Goal: Task Accomplishment & Management: Complete application form

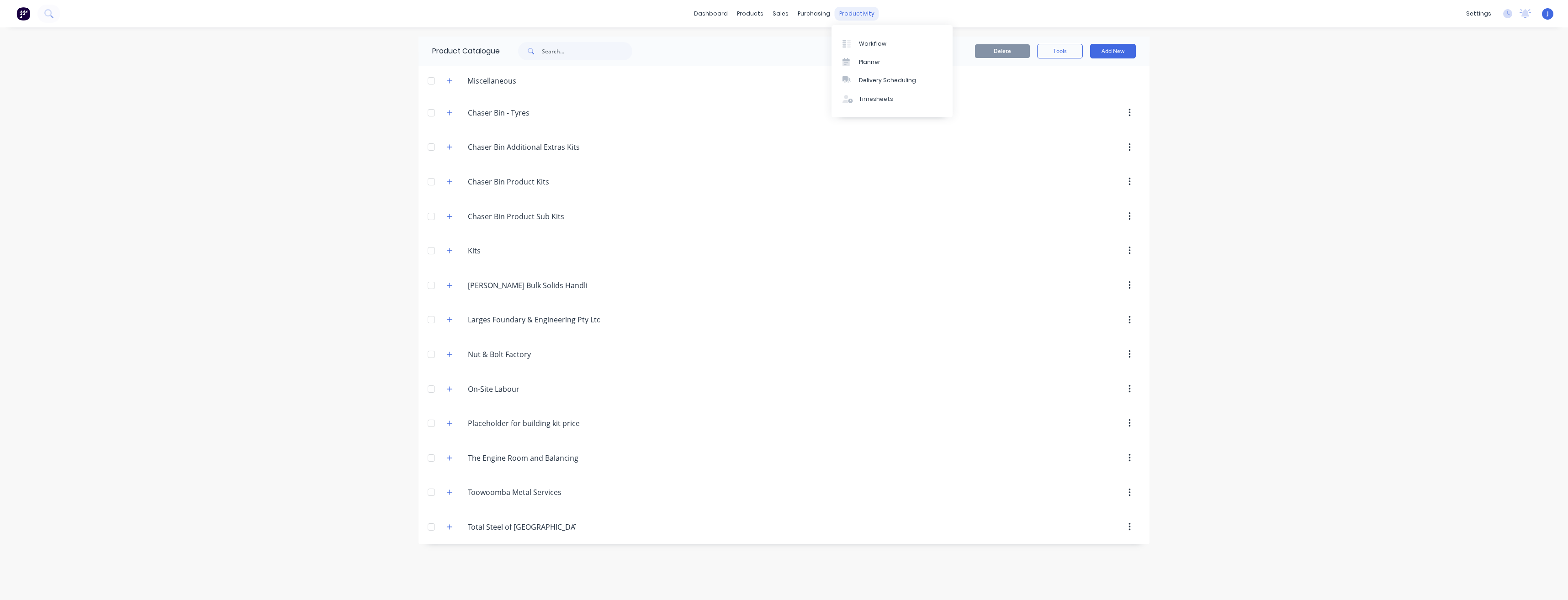
click at [698, 8] on div "productivity" at bounding box center [856, 13] width 44 height 14
click at [698, 97] on div "Timesheets" at bounding box center [876, 99] width 34 height 9
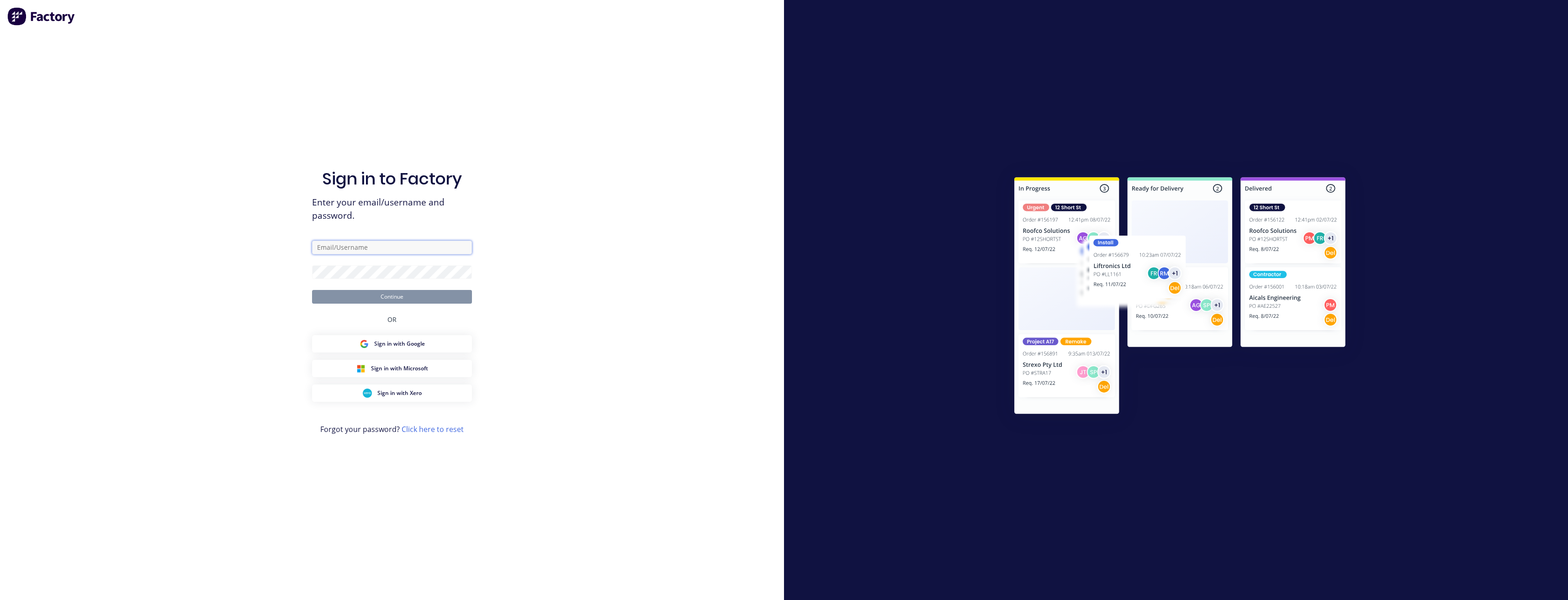
click at [380, 248] on input "text" at bounding box center [392, 248] width 160 height 14
type input "[PERSON_NAME][EMAIL_ADDRESS][DOMAIN_NAME]"
click at [363, 298] on button "Continue" at bounding box center [392, 297] width 160 height 14
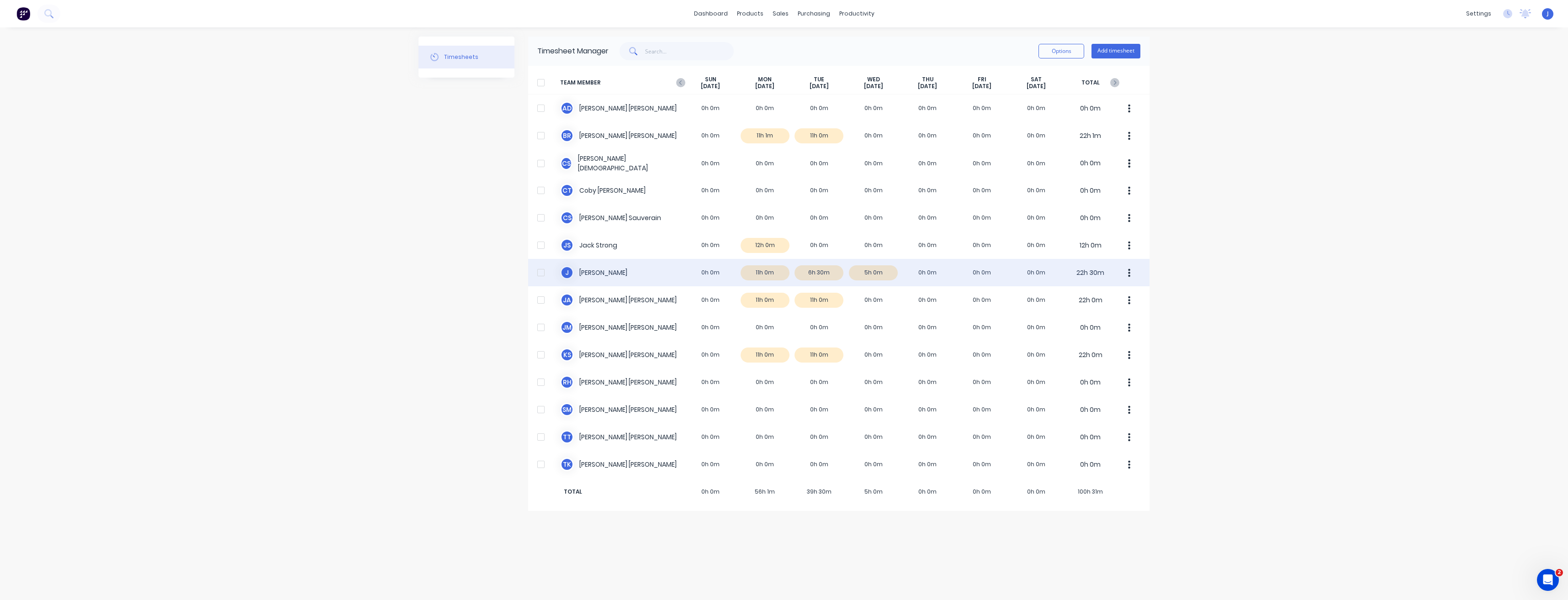
click at [606, 270] on div "J [PERSON_NAME] 0h 0m 11h 0m 6h 30m 5h 0m 0h 0m 0h 0m 0h 0m 22h 30m" at bounding box center [839, 273] width 621 height 27
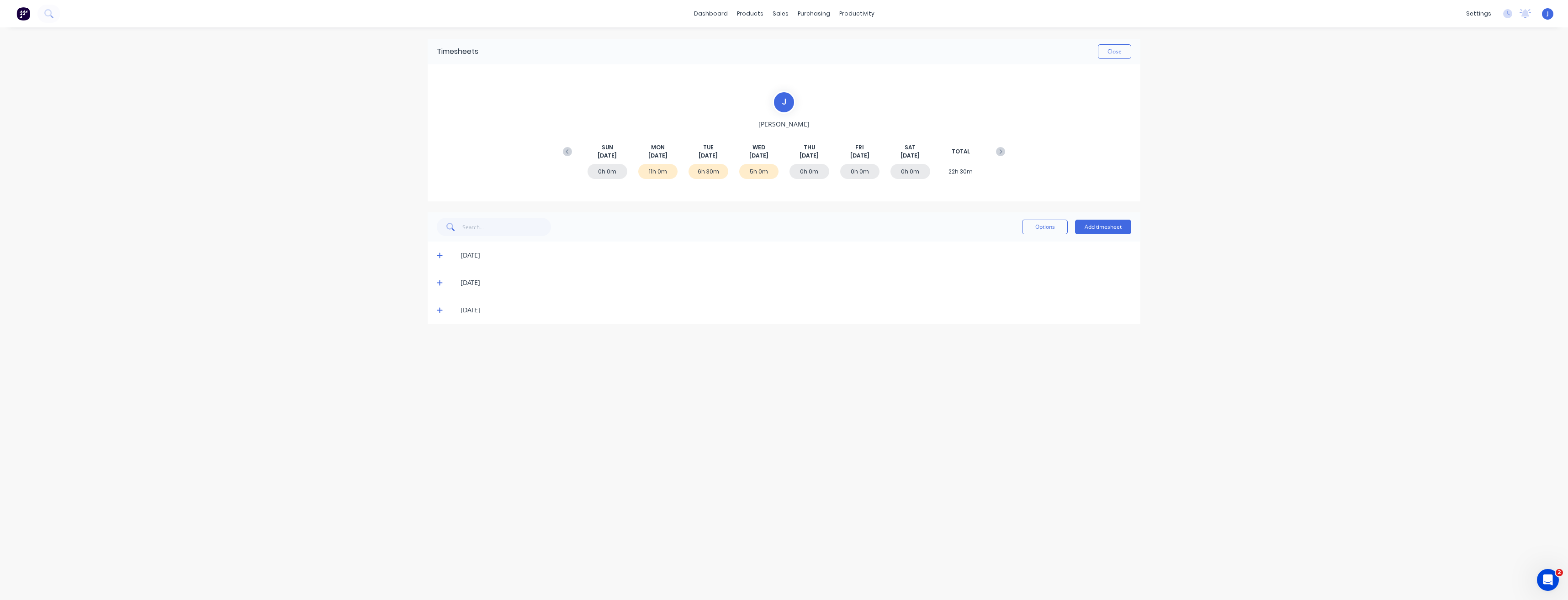
click at [477, 285] on div "[DATE]" at bounding box center [796, 282] width 671 height 10
click at [441, 281] on icon at bounding box center [440, 282] width 6 height 7
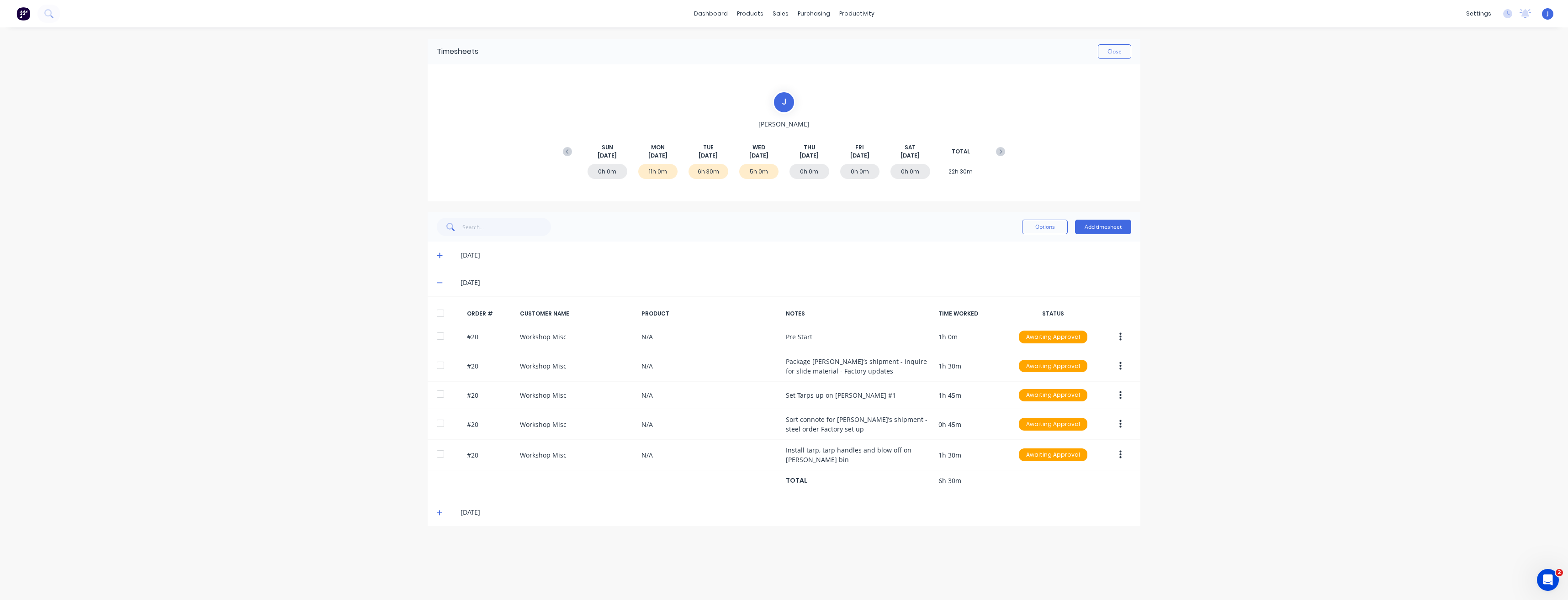
click at [698, 145] on span "WED" at bounding box center [758, 148] width 13 height 9
click at [698, 160] on div "0h 0m 11h 0m 6h 30m 5h 0m 0h 0m 0h 0m 0h 0m 22h 30m" at bounding box center [784, 173] width 452 height 27
click at [698, 172] on div "5h 0m" at bounding box center [758, 171] width 40 height 15
click at [439, 284] on icon at bounding box center [440, 282] width 6 height 7
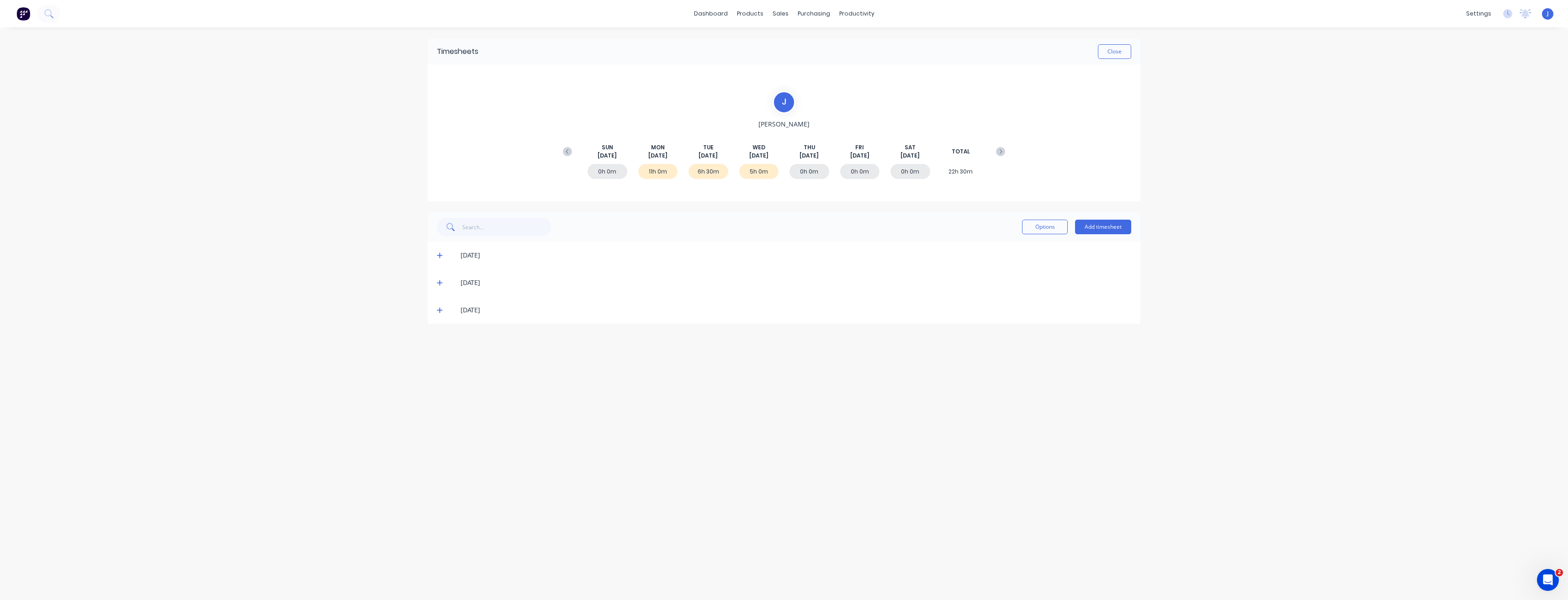
click at [440, 309] on icon at bounding box center [439, 310] width 5 height 5
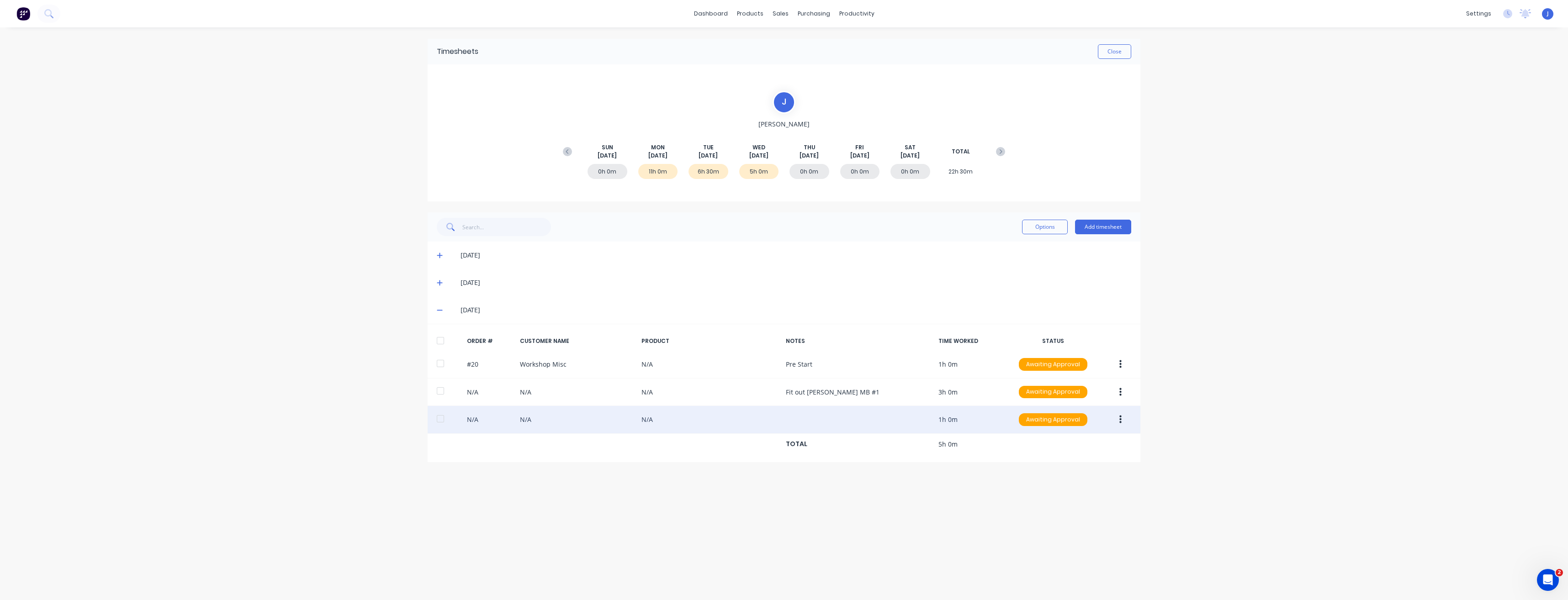
click at [698, 337] on div "N/A N/A N/A 1h 0m Awaiting Approval" at bounding box center [784, 420] width 713 height 28
click at [698, 337] on button "button" at bounding box center [1120, 419] width 21 height 16
click at [698, 337] on div "Edit" at bounding box center [1088, 480] width 71 height 13
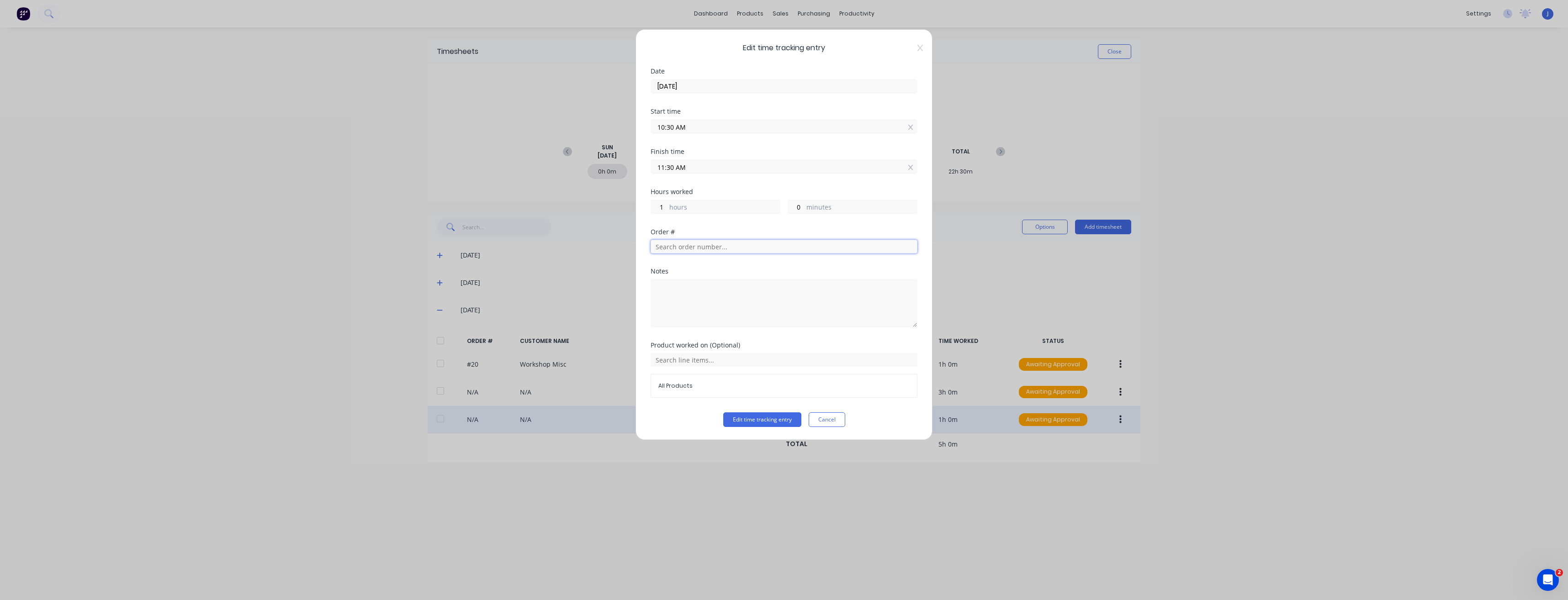
click at [677, 250] on input "text" at bounding box center [784, 246] width 267 height 14
type input "20"
click at [693, 278] on span "Workshop Misc" at bounding box center [784, 279] width 252 height 9
click at [696, 333] on textarea at bounding box center [784, 343] width 267 height 49
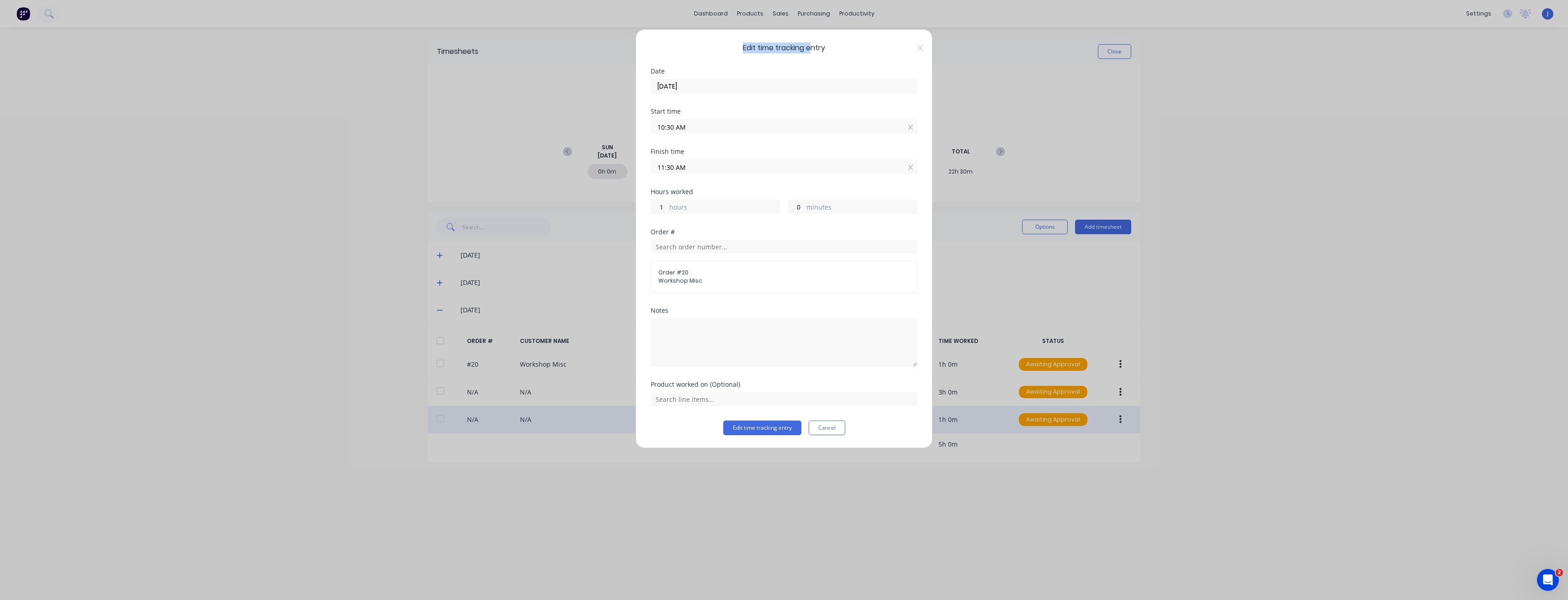
drag, startPoint x: 811, startPoint y: 34, endPoint x: 346, endPoint y: 152, distance: 479.7
click at [346, 152] on div "Edit time tracking entry Date [DATE] Start time 10:30 AM Finish time 11:30 AM H…" at bounding box center [784, 300] width 1568 height 600
click at [675, 332] on textarea at bounding box center [784, 343] width 267 height 49
type textarea "O"
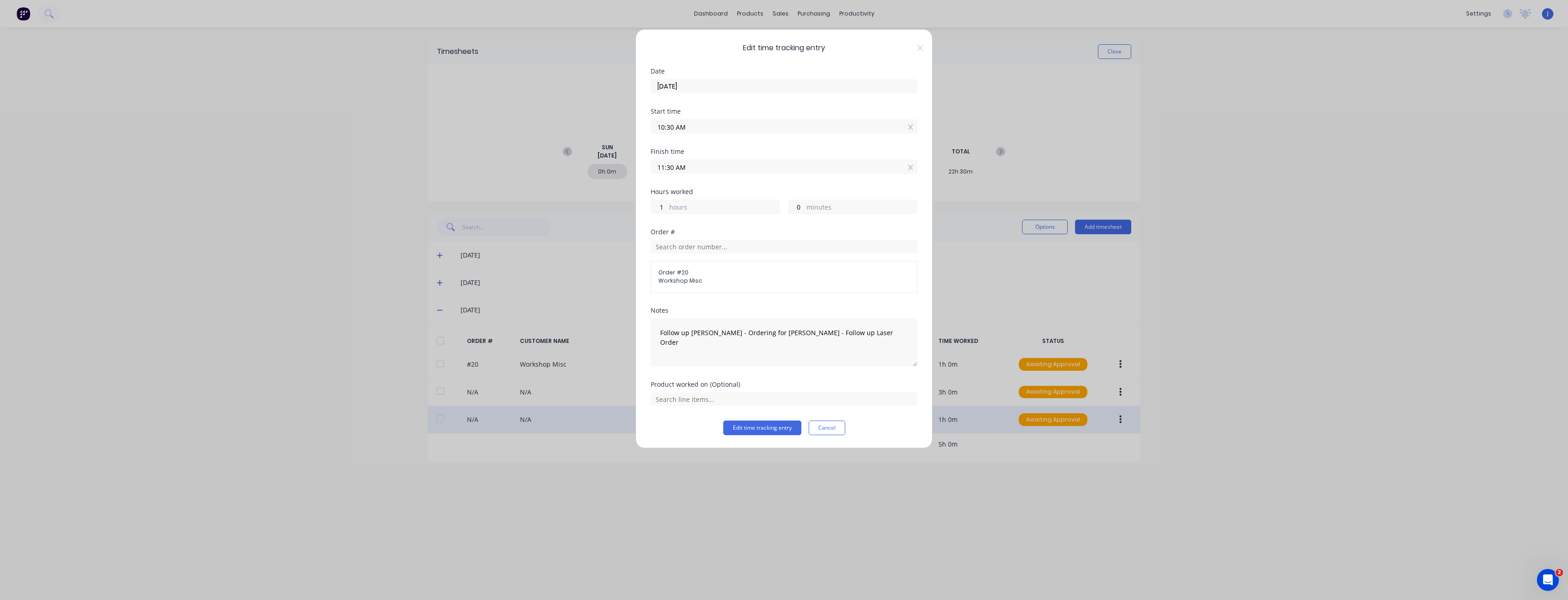
click at [698, 49] on span "Edit time tracking entry" at bounding box center [784, 48] width 267 height 11
type textarea "Follow up [PERSON_NAME] - Ordering for Chaser Bins - Follow up Laser Order"
click at [698, 279] on span "Workshop Misc" at bounding box center [784, 281] width 251 height 9
click at [698, 195] on div "Hours worked 1 hours 0 minutes" at bounding box center [784, 201] width 267 height 26
click at [698, 337] on button "Edit time tracking entry" at bounding box center [762, 428] width 78 height 15
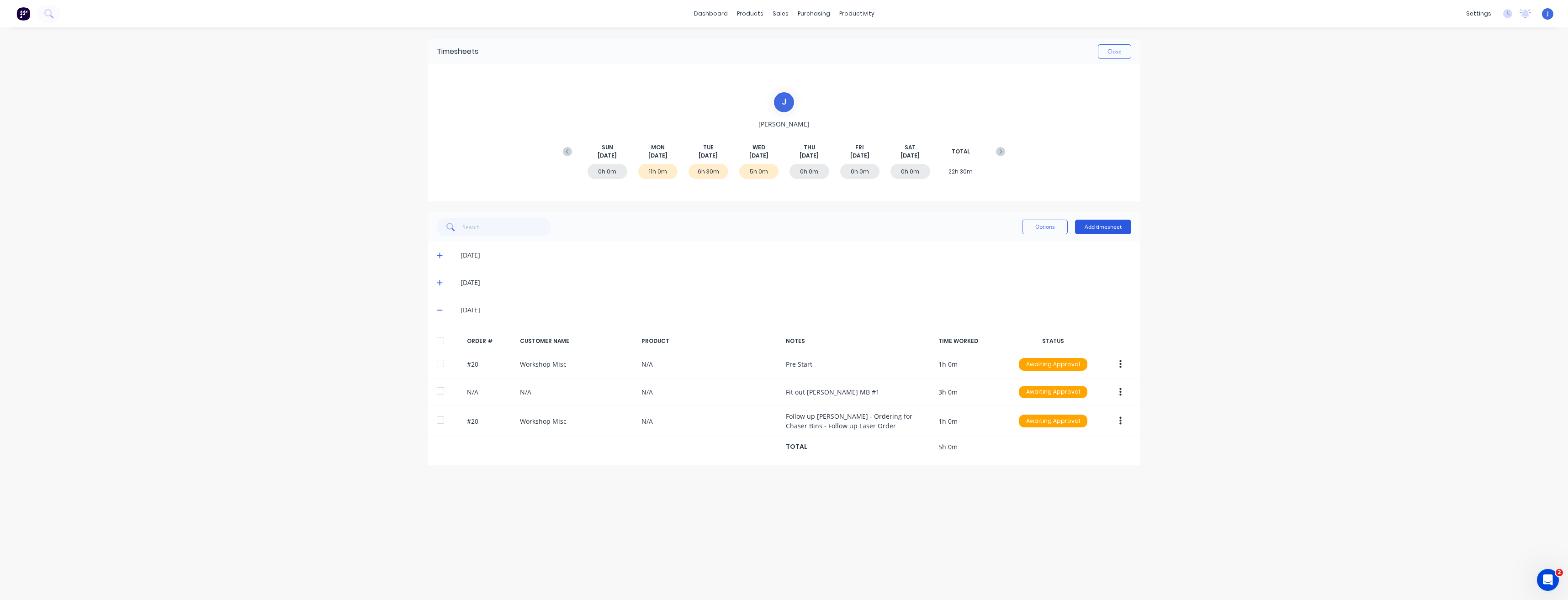
click at [698, 225] on button "Add timesheet" at bounding box center [1103, 227] width 56 height 15
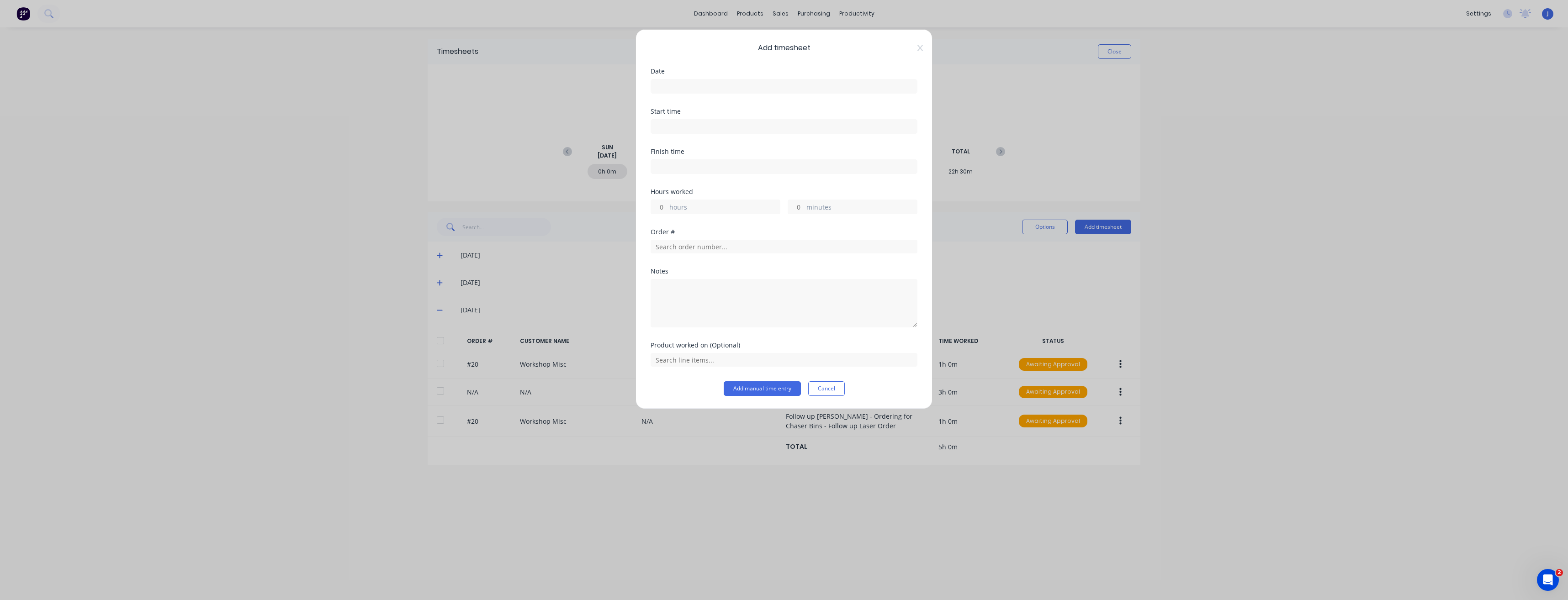
click at [690, 89] on input at bounding box center [784, 86] width 266 height 14
click at [698, 148] on div "10" at bounding box center [718, 150] width 14 height 14
type input "[DATE]"
click at [680, 125] on input at bounding box center [784, 127] width 266 height 14
click at [677, 203] on div "11" at bounding box center [670, 207] width 23 height 16
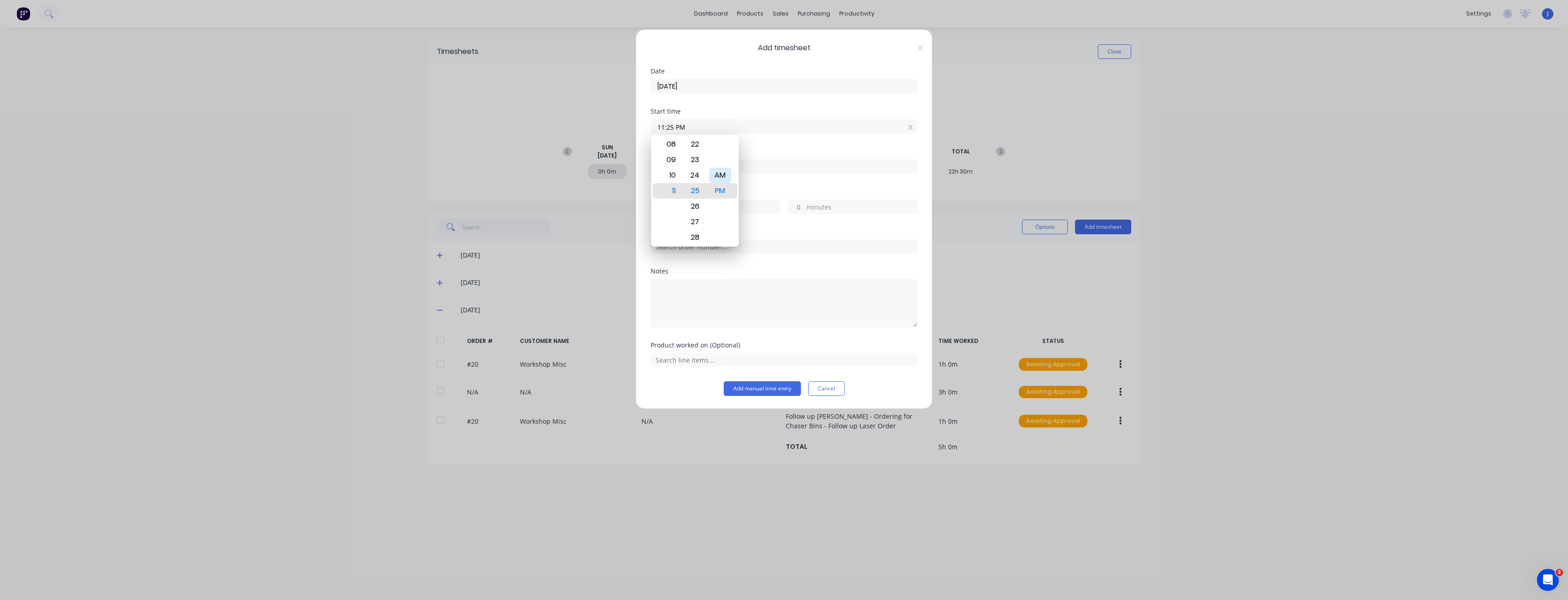
click at [698, 175] on div "AM" at bounding box center [720, 175] width 23 height 16
click at [697, 237] on div "30" at bounding box center [695, 238] width 23 height 16
type input "11:30 AM"
click at [698, 274] on div "Notes" at bounding box center [784, 271] width 267 height 7
click at [666, 164] on input at bounding box center [784, 167] width 266 height 14
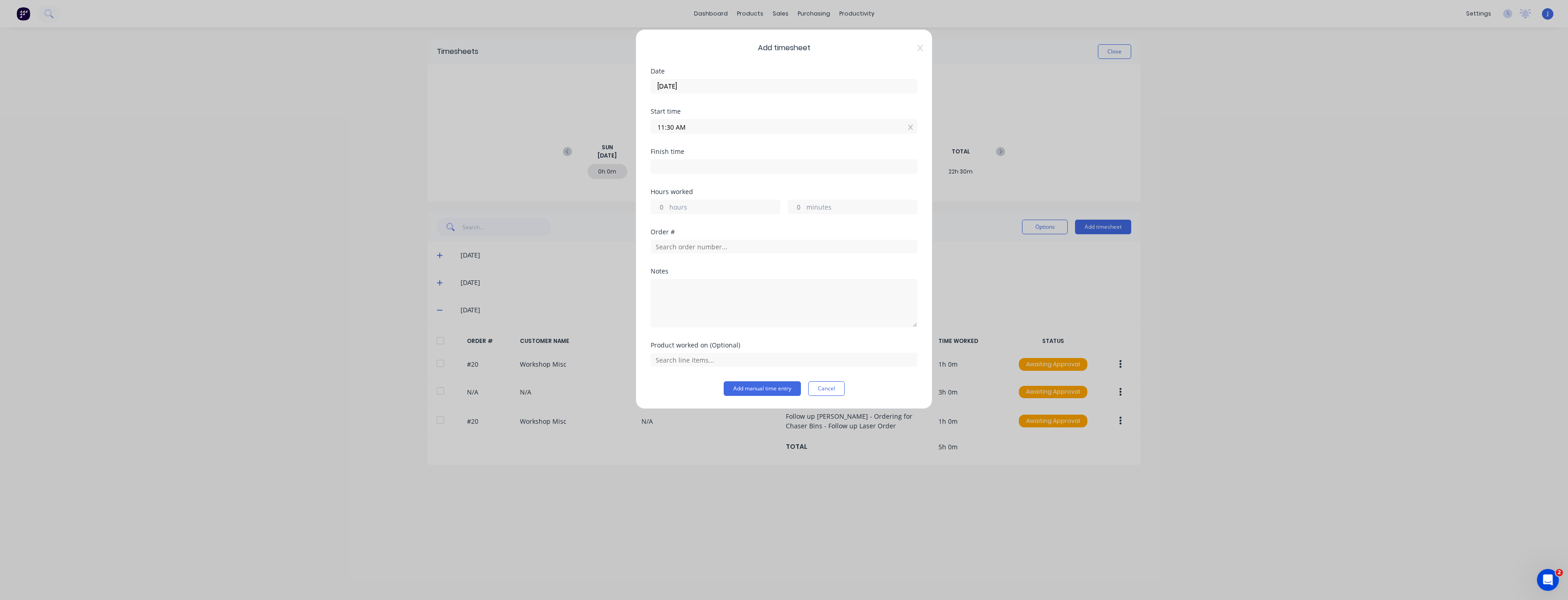
type input "02:25 PM"
type input "2"
type input "55"
type input "02:21 PM"
type input "51"
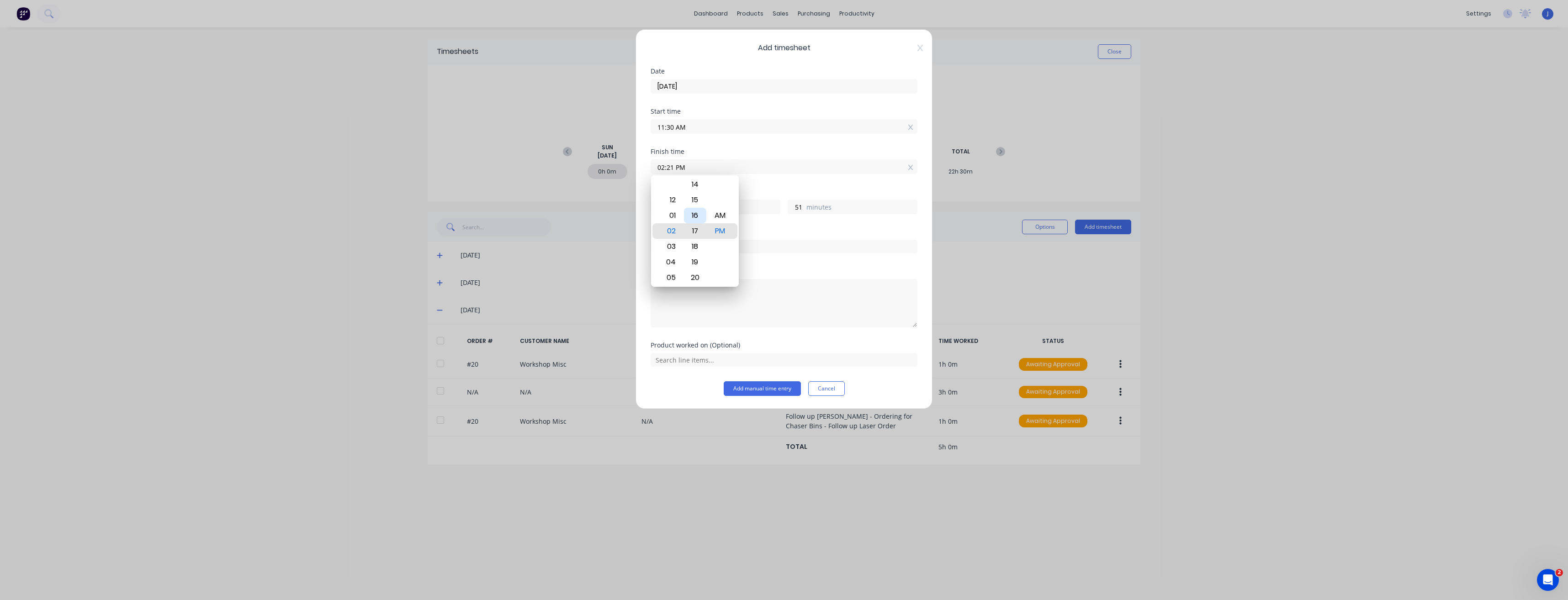
type input "02:17 PM"
type input "47"
type input "02:15 PM"
type input "45"
type input "02:12 PM"
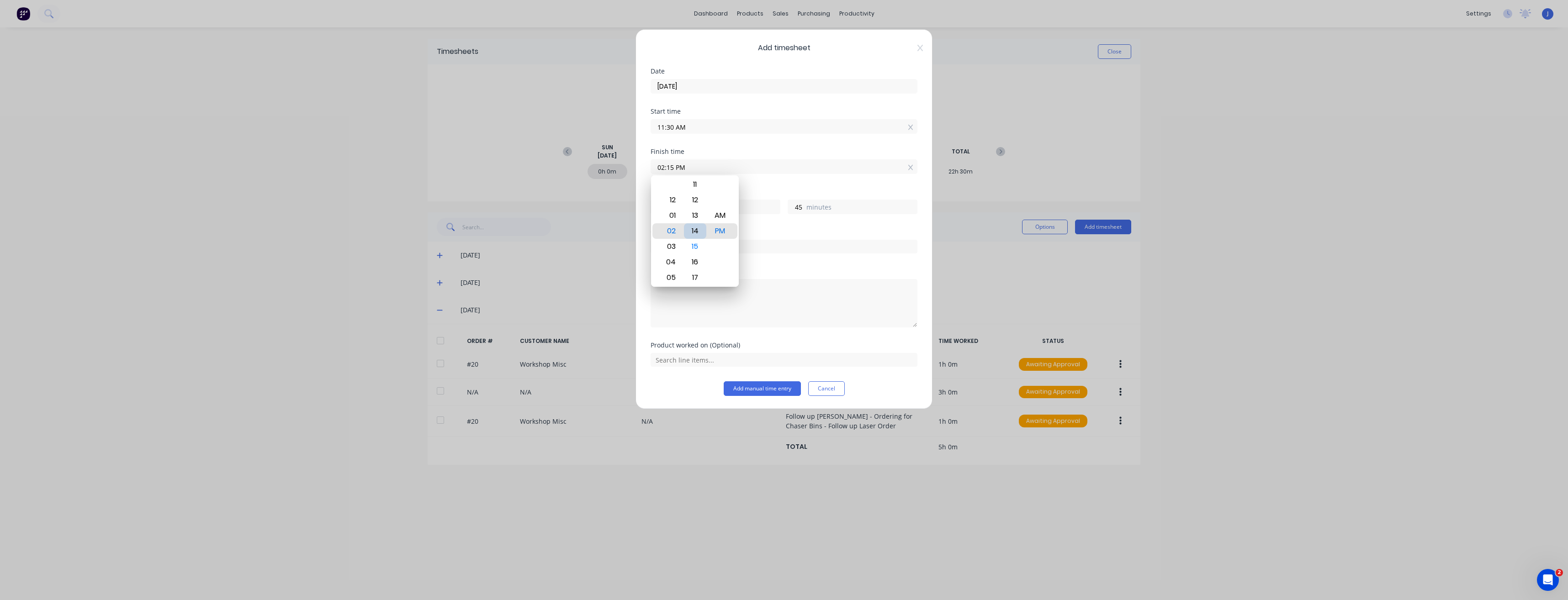
type input "42"
type input "02:09 PM"
type input "39"
type input "02:07 PM"
type input "37"
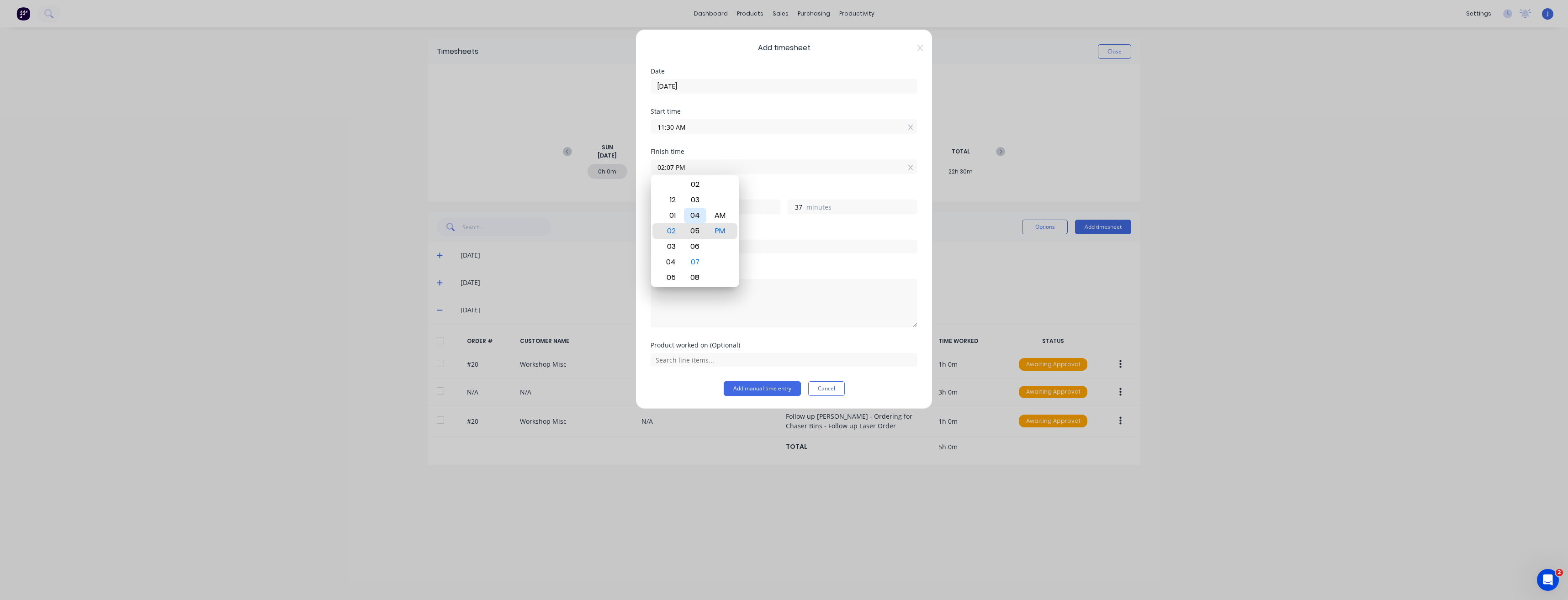
type input "02:05 PM"
type input "35"
type input "02:03 PM"
type input "33"
type input "02:02 PM"
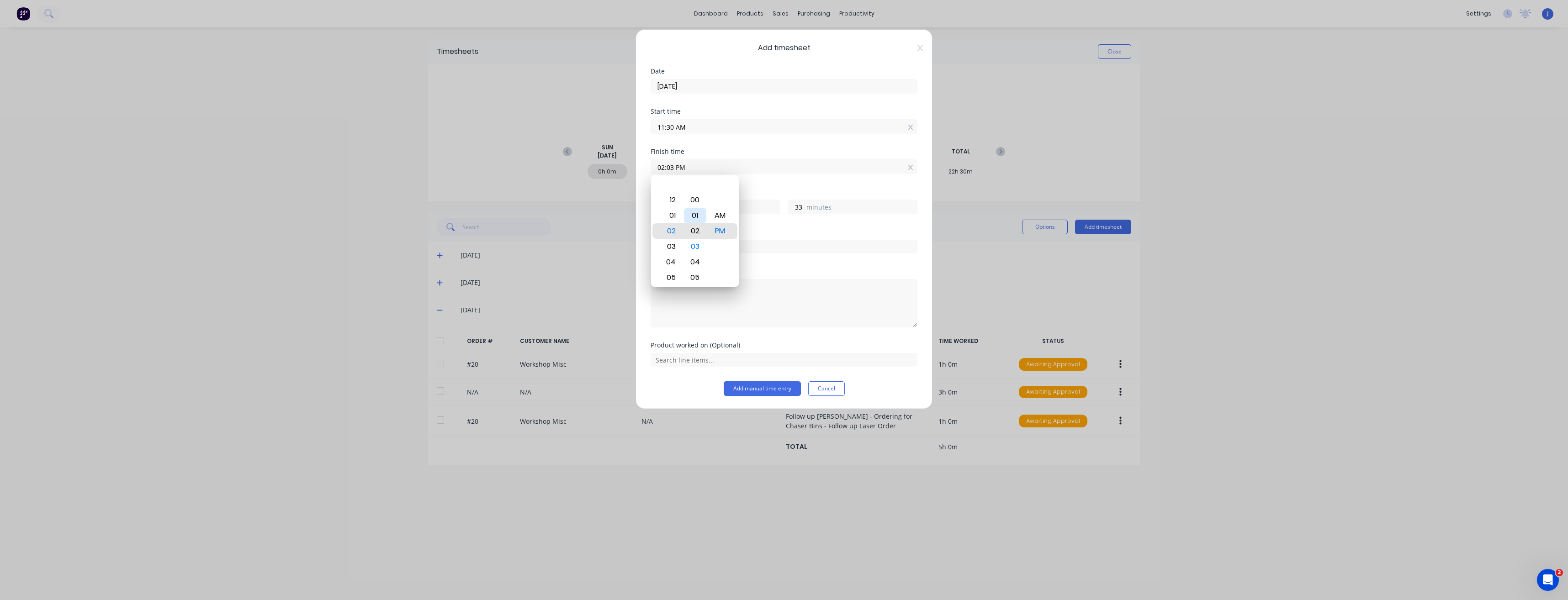
type input "32"
type input "02:01 PM"
type input "31"
type input "02:00 PM"
type input "30"
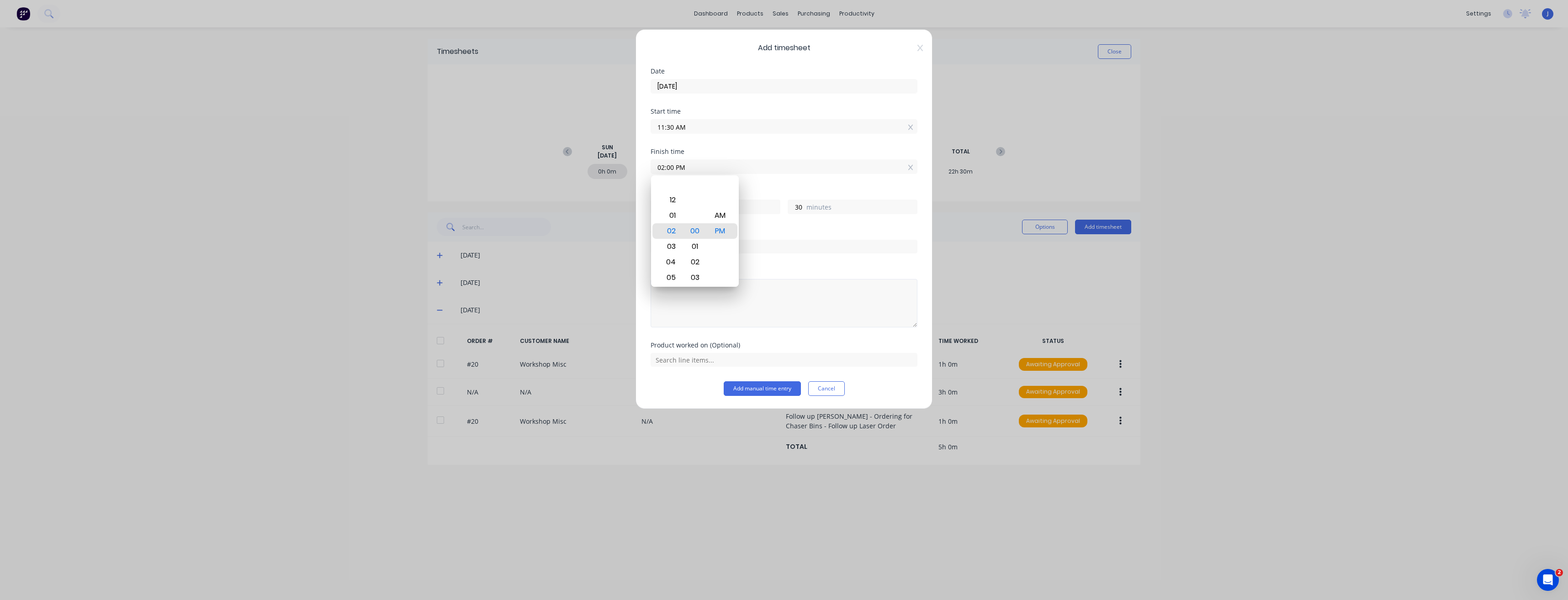
click at [698, 285] on textarea at bounding box center [784, 304] width 267 height 49
click at [698, 248] on input "text" at bounding box center [784, 246] width 267 height 14
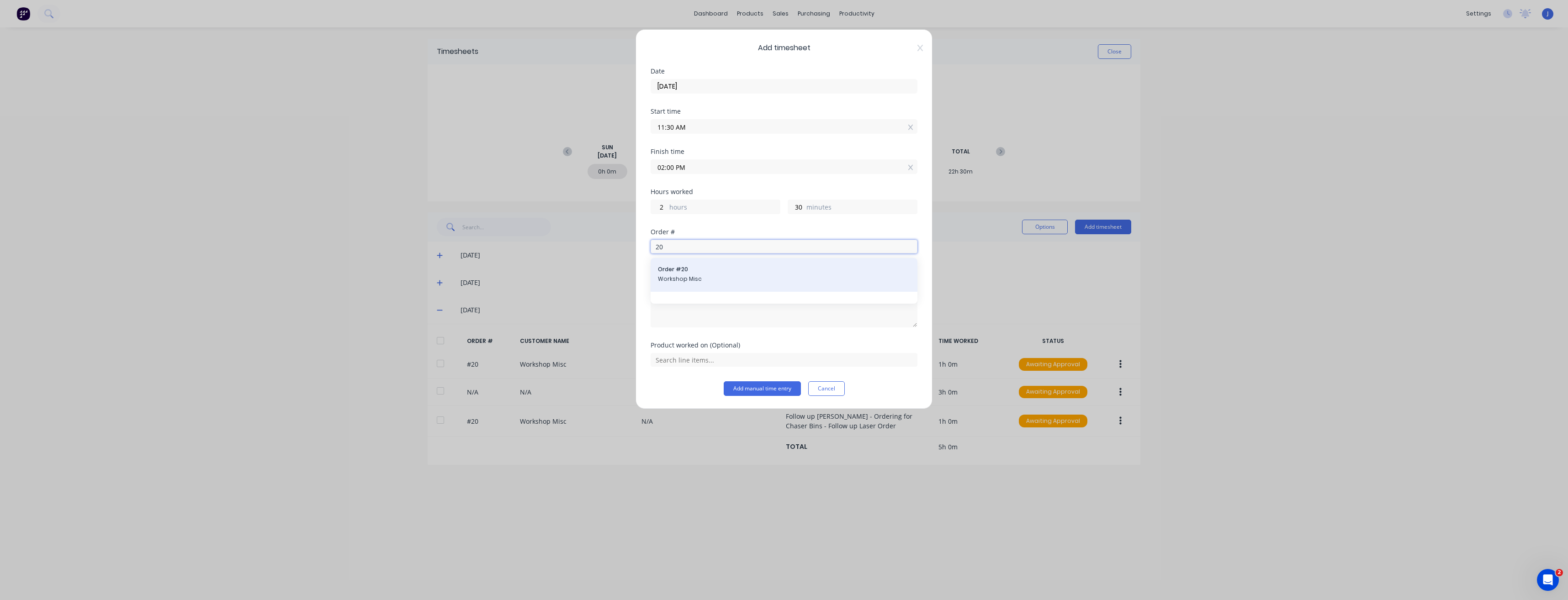
type input "20"
click at [691, 271] on span "Order # 20" at bounding box center [784, 270] width 252 height 9
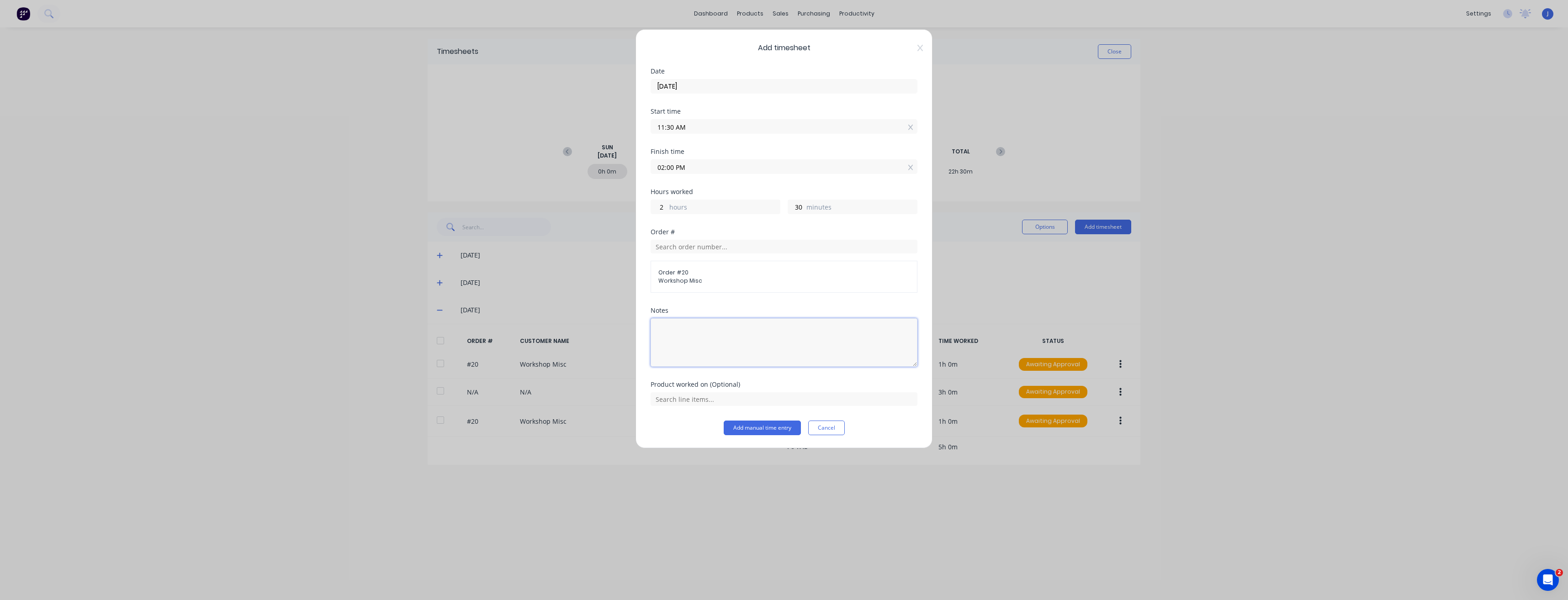
click at [695, 332] on textarea at bounding box center [784, 343] width 267 height 49
type textarea "Fit out [PERSON_NAME] MB #2"
click at [698, 337] on button "Add manual time entry" at bounding box center [762, 428] width 77 height 15
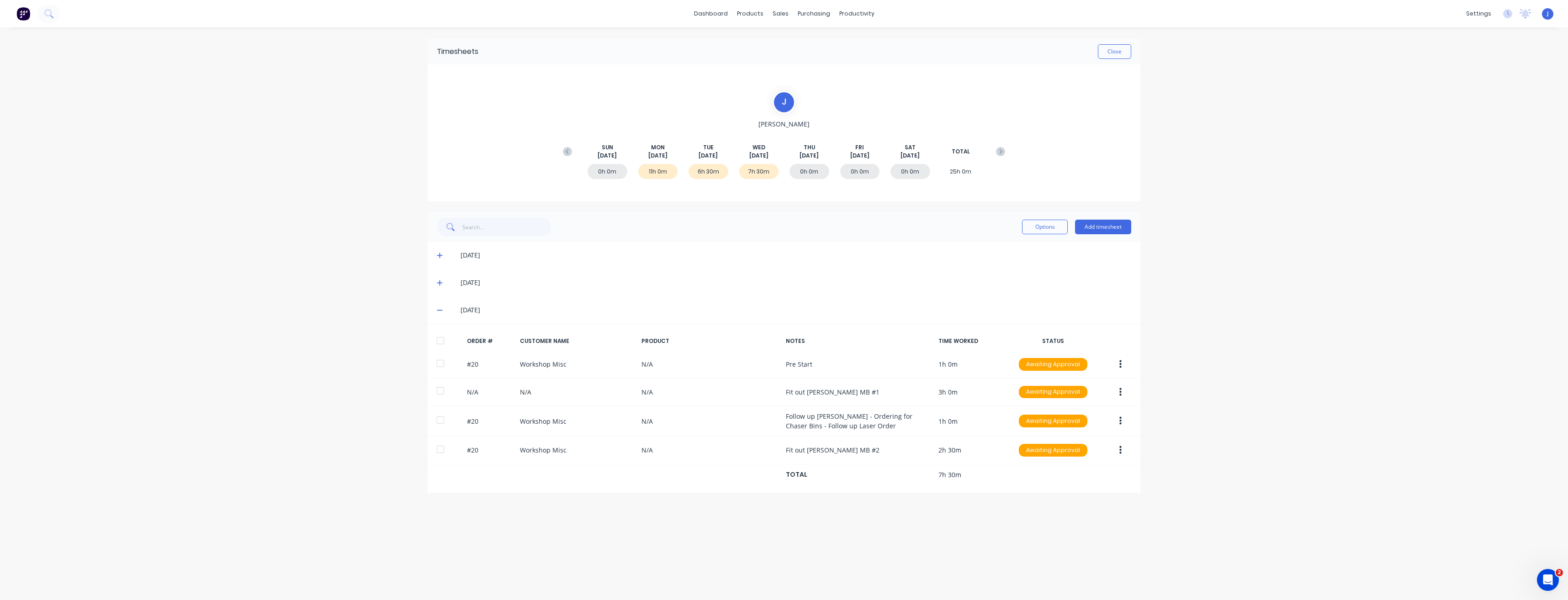
click at [446, 309] on div "[DATE]" at bounding box center [789, 310] width 685 height 10
click at [444, 309] on span at bounding box center [441, 310] width 9 height 9
click at [441, 281] on icon at bounding box center [440, 282] width 6 height 7
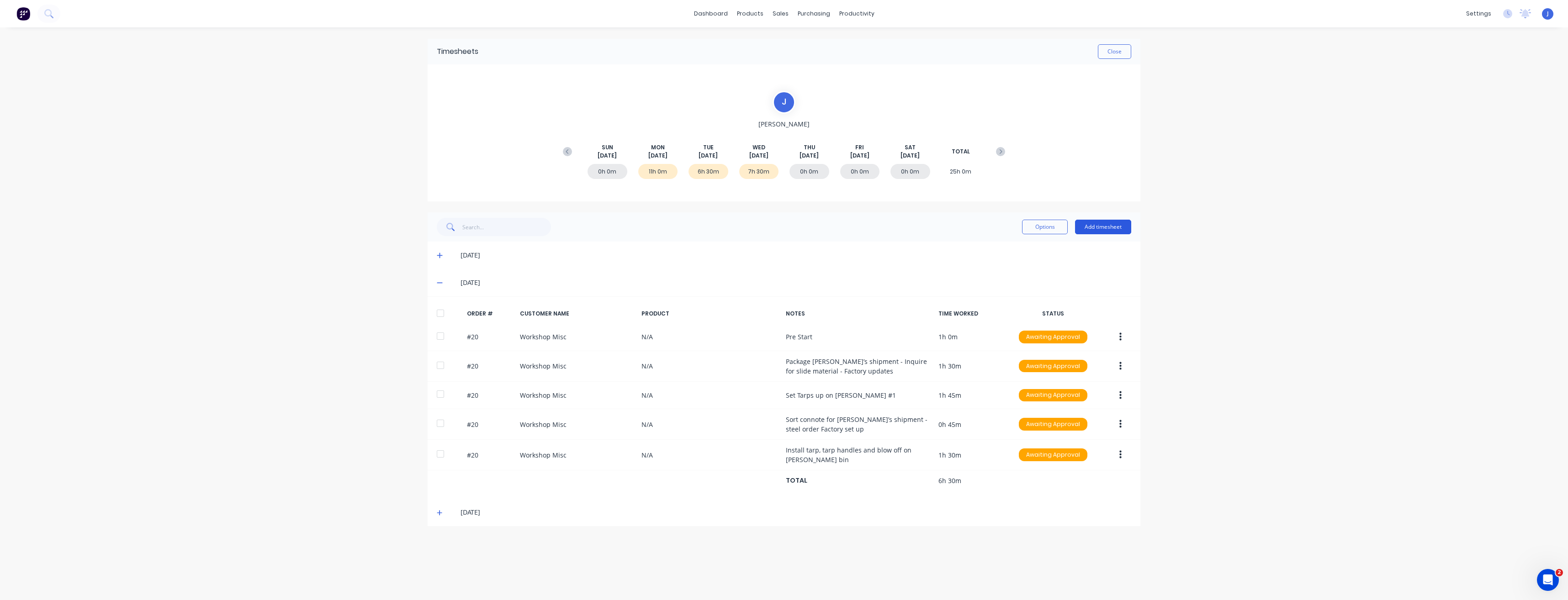
click at [698, 229] on button "Add timesheet" at bounding box center [1103, 227] width 56 height 15
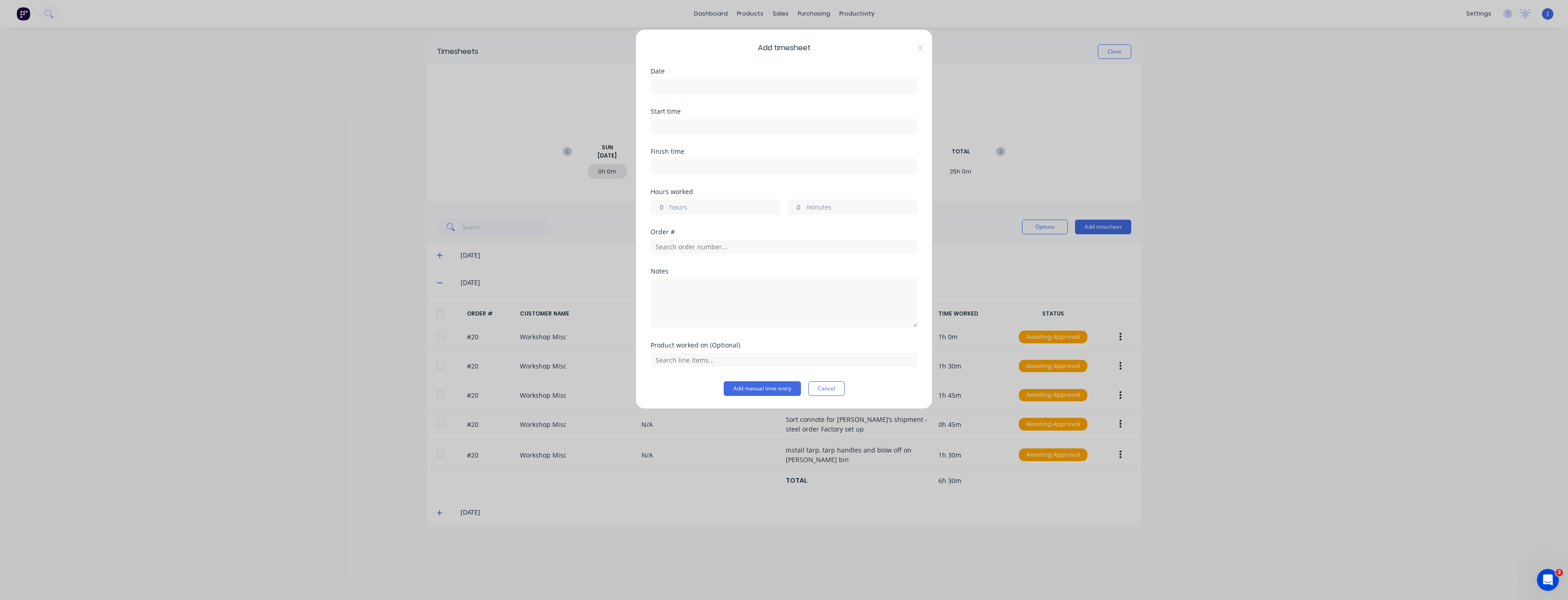
click at [673, 87] on input at bounding box center [784, 86] width 266 height 14
click at [698, 145] on div "9" at bounding box center [700, 150] width 14 height 14
type input "[DATE]"
click at [692, 125] on input at bounding box center [784, 127] width 266 height 14
click at [674, 174] on div "01" at bounding box center [670, 175] width 23 height 16
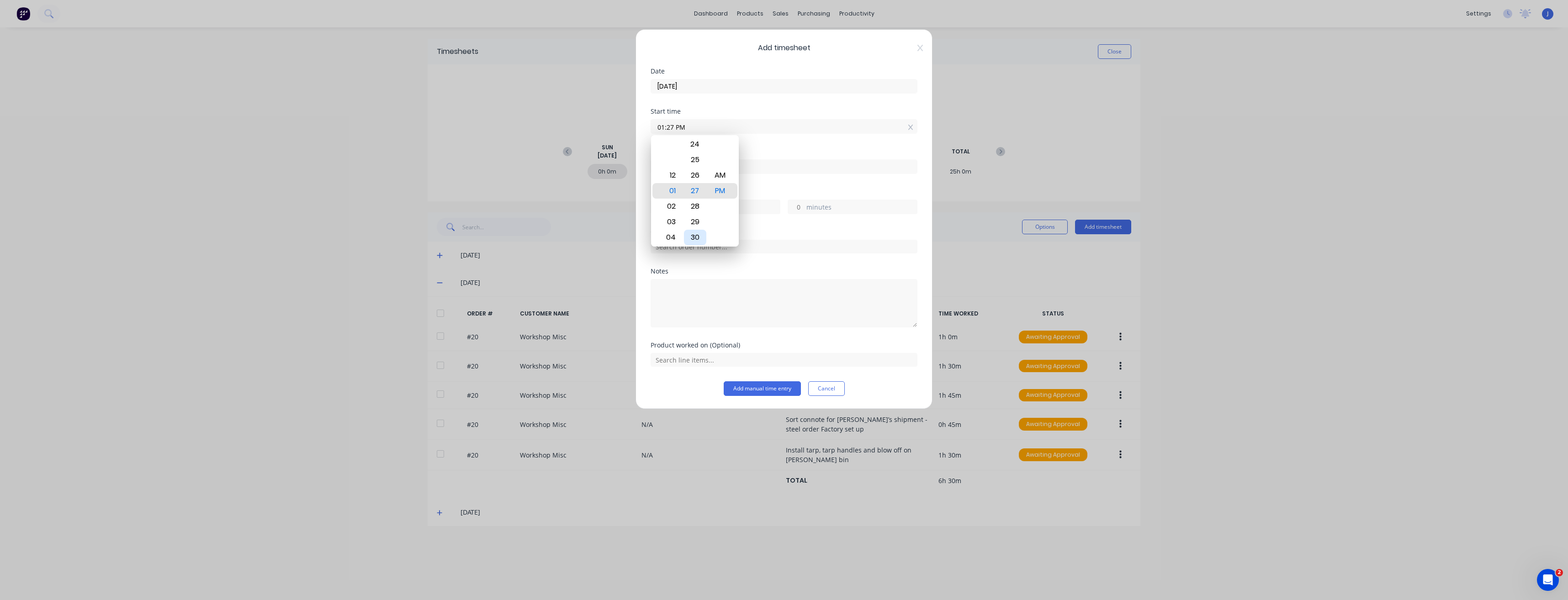
click at [697, 235] on div "30" at bounding box center [695, 238] width 23 height 16
type input "01:30 PM"
click at [698, 292] on textarea at bounding box center [784, 304] width 267 height 49
click at [659, 164] on input at bounding box center [784, 167] width 266 height 14
type input "02:26 PM"
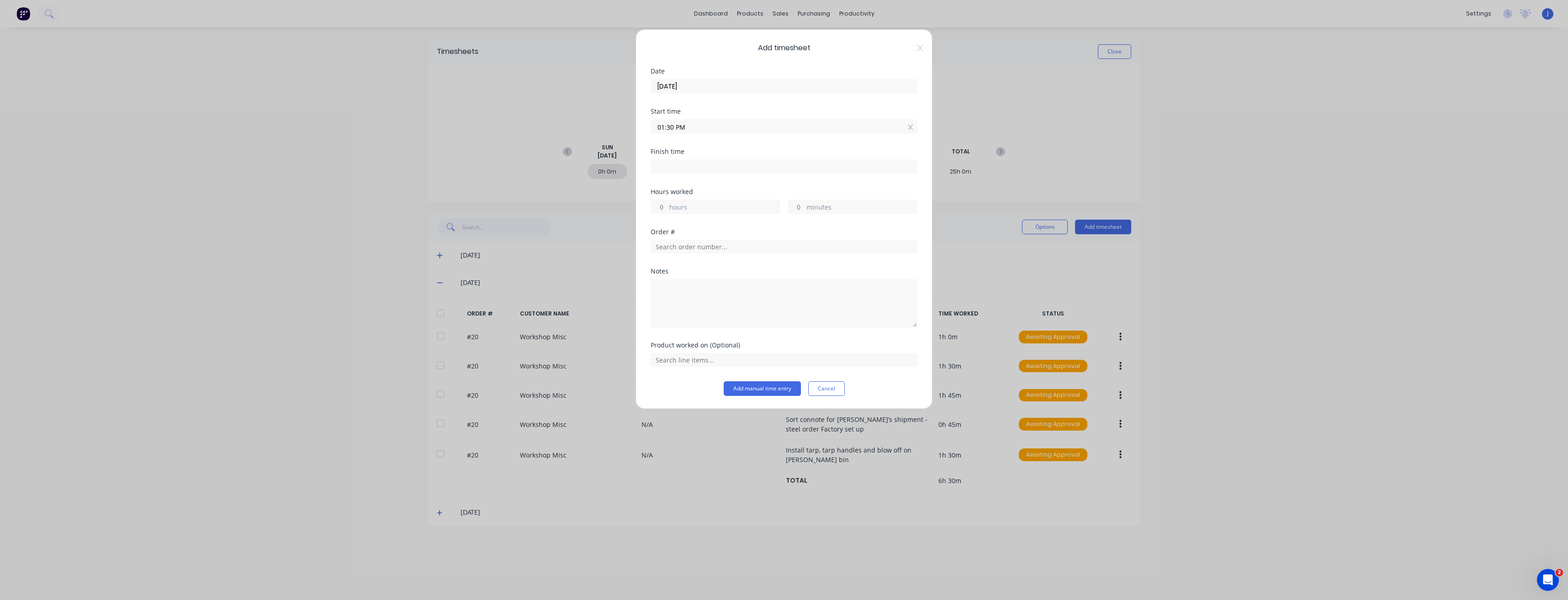
type input "0"
type input "56"
click at [673, 248] on div "03" at bounding box center [670, 247] width 23 height 16
type input "03:26 PM"
type input "1"
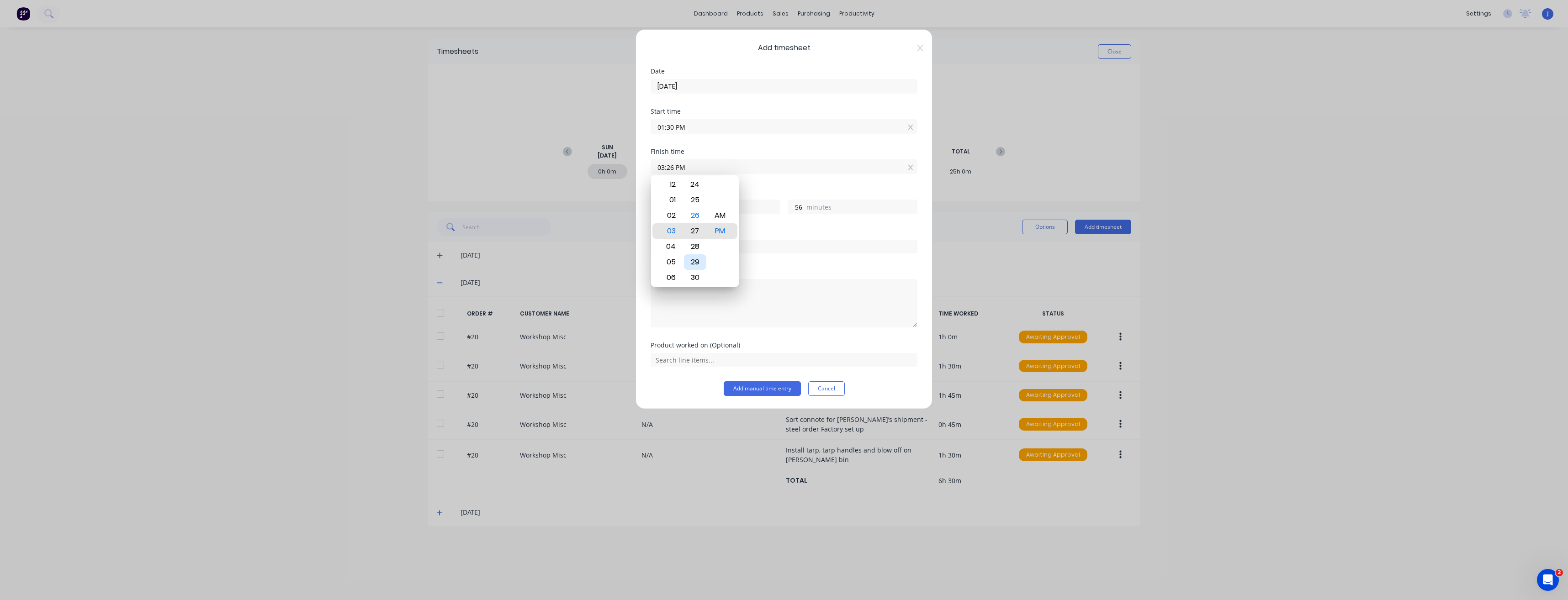
type input "03:27 PM"
type input "57"
click at [696, 274] on div "30" at bounding box center [695, 278] width 23 height 16
type input "03:30 PM"
type input "2"
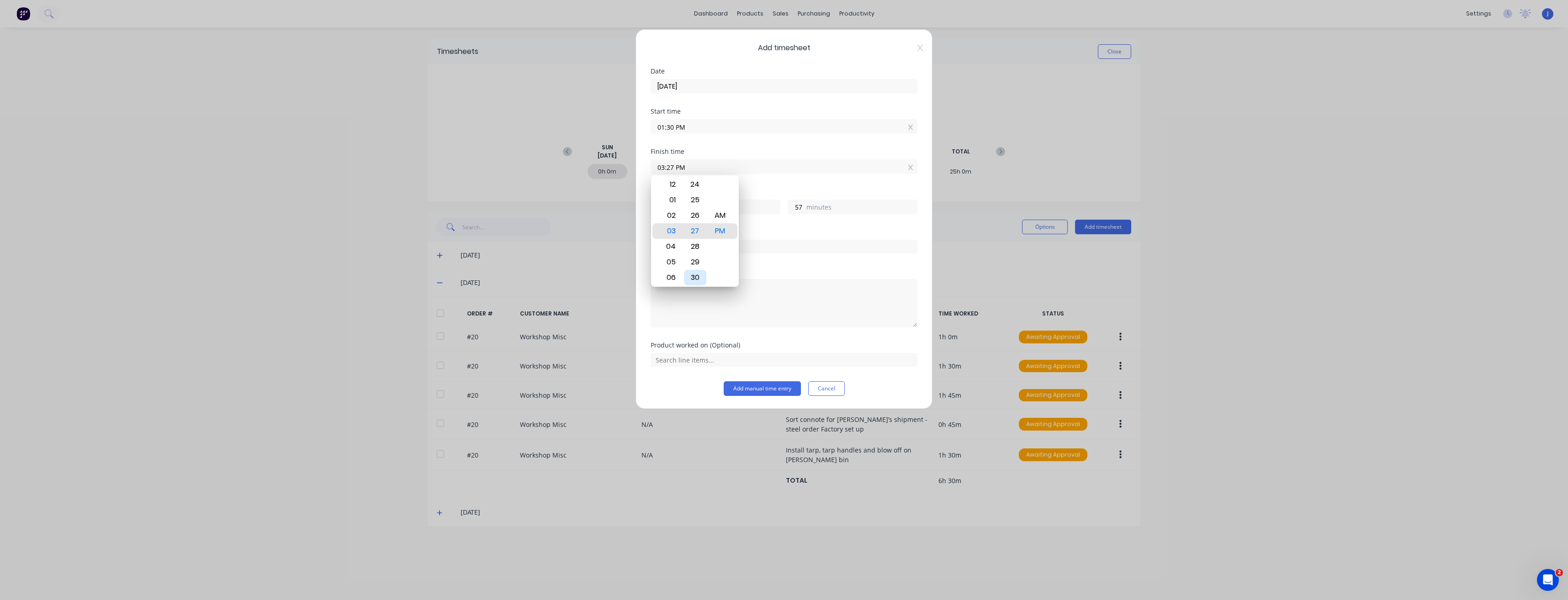
type input "0"
click at [698, 337] on button "Add manual time entry" at bounding box center [762, 389] width 77 height 15
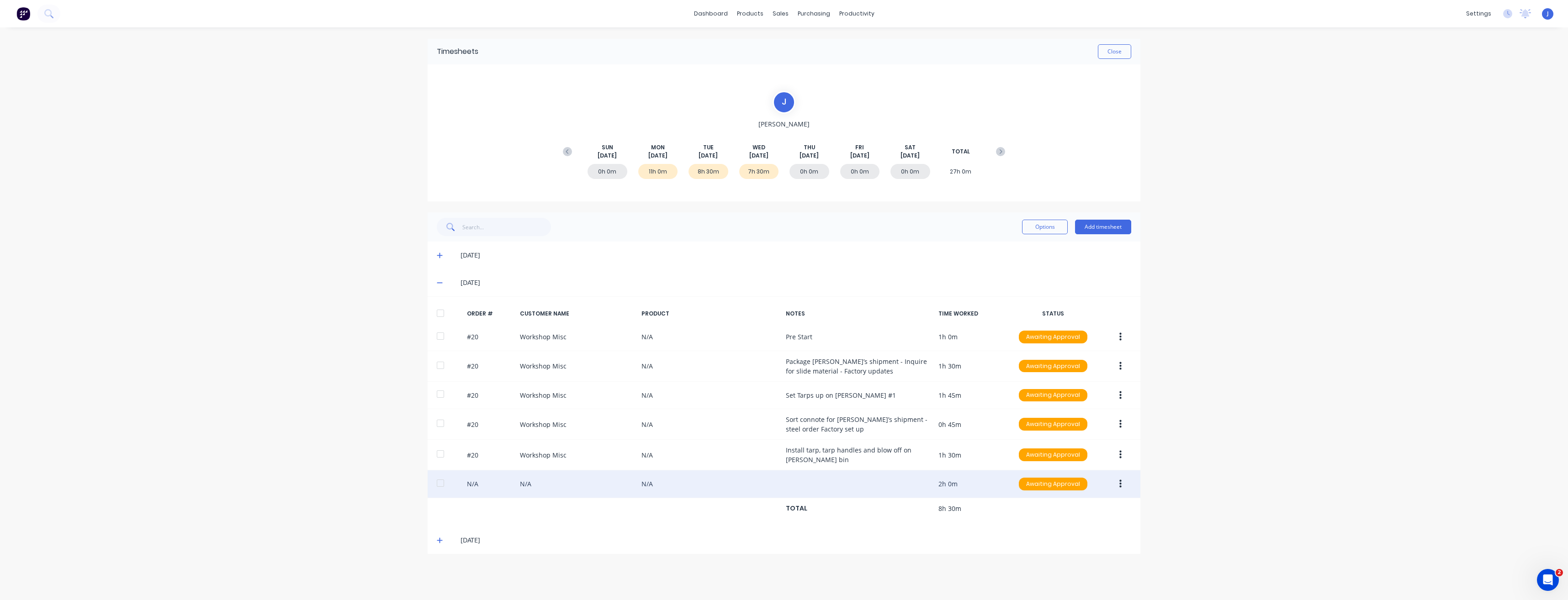
click at [698, 337] on div "N/A N/A N/A 2h 0m Awaiting Approval" at bounding box center [784, 484] width 713 height 28
click at [698, 337] on button "button" at bounding box center [1120, 484] width 21 height 16
click at [698, 337] on div "Edit" at bounding box center [1088, 545] width 71 height 13
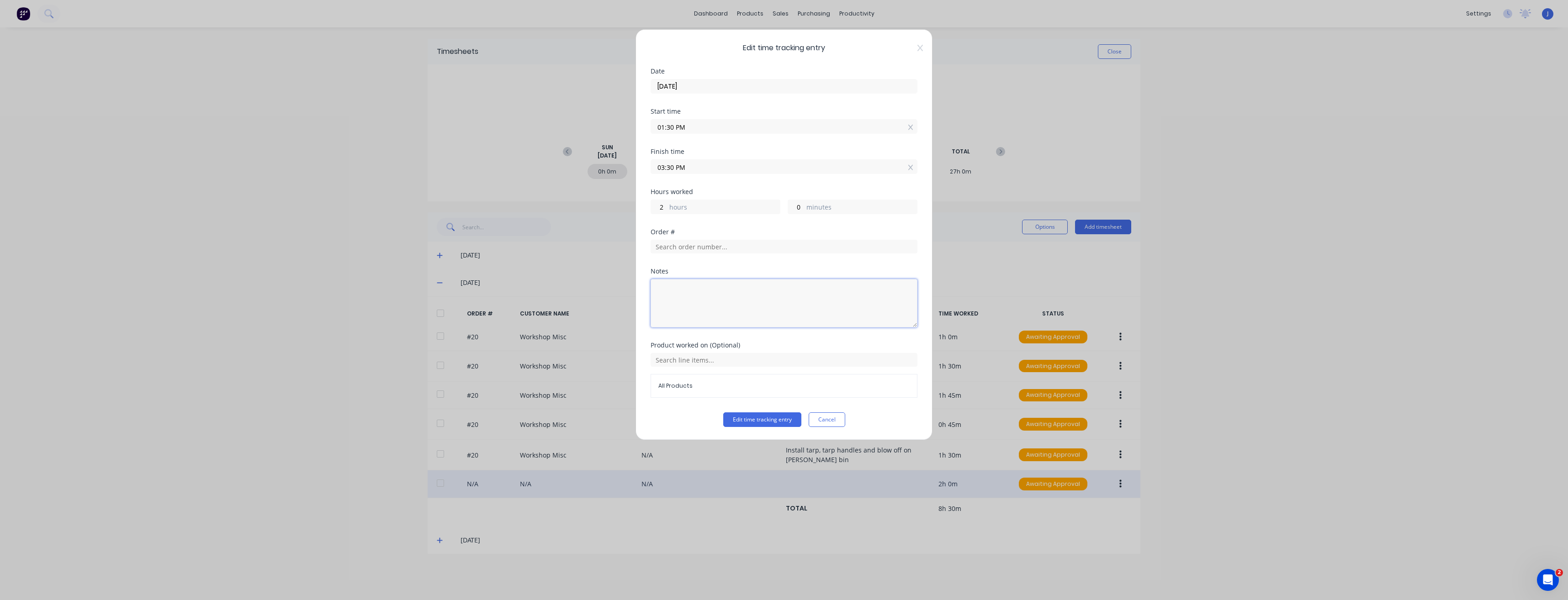
click at [664, 292] on textarea at bounding box center [784, 304] width 267 height 49
click at [682, 245] on input "text" at bounding box center [784, 246] width 267 height 14
type input "20"
click at [687, 274] on div "Order # 20 Workshop Misc" at bounding box center [784, 275] width 252 height 19
click at [682, 330] on textarea at bounding box center [784, 343] width 267 height 49
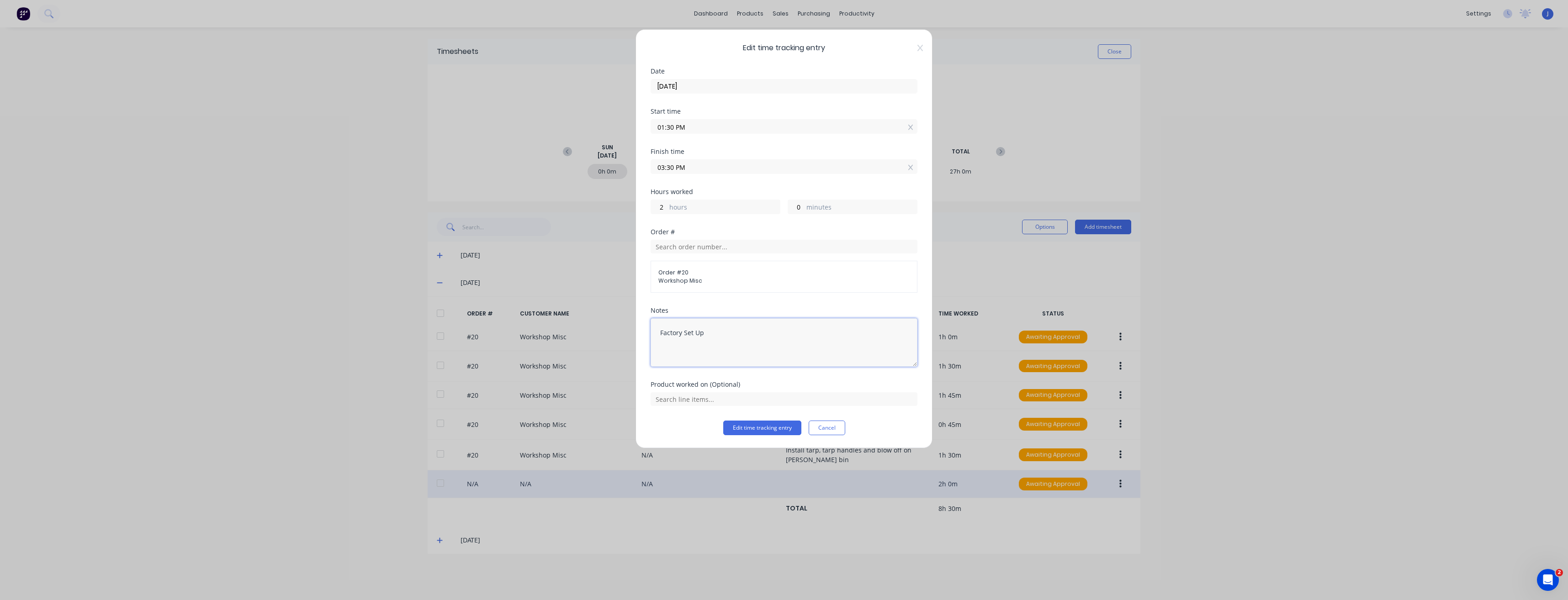
type textarea "Factory Set Up"
click at [698, 337] on button "Edit time tracking entry" at bounding box center [762, 428] width 78 height 15
